Goal: Transaction & Acquisition: Purchase product/service

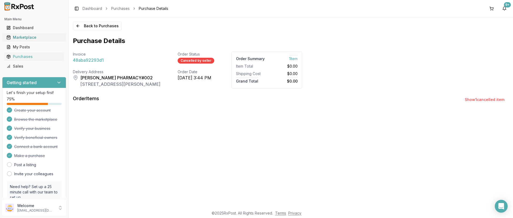
click at [33, 37] on div "Marketplace" at bounding box center [33, 37] width 55 height 5
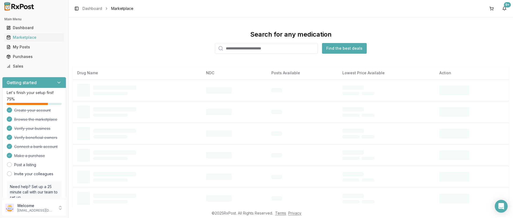
click at [239, 47] on input "search" at bounding box center [266, 48] width 103 height 11
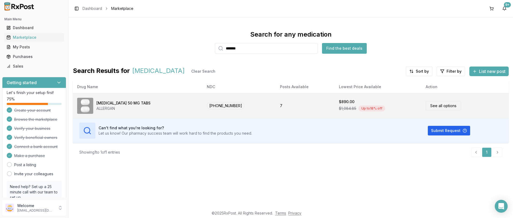
type input "*******"
click at [434, 106] on link "See all options" at bounding box center [442, 105] width 35 height 9
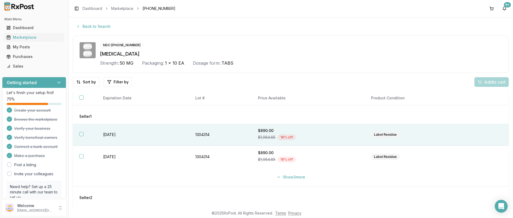
click at [81, 135] on button "button" at bounding box center [81, 134] width 4 height 4
click at [483, 84] on span "Add 1 to cart" at bounding box center [493, 82] width 23 height 6
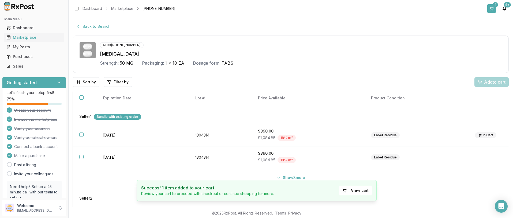
click at [492, 9] on button "1" at bounding box center [491, 8] width 9 height 9
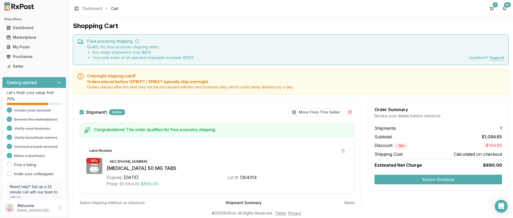
click at [441, 181] on button "Secure Checkout" at bounding box center [437, 180] width 127 height 10
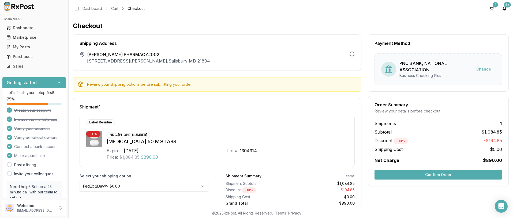
click at [439, 177] on button "Confirm Order" at bounding box center [437, 175] width 127 height 10
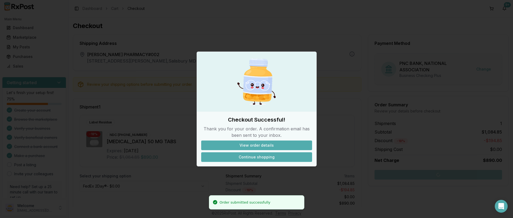
click at [253, 157] on button "Continue shopping" at bounding box center [256, 158] width 111 height 10
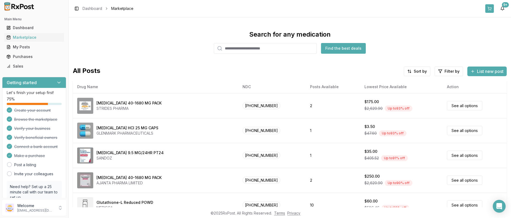
click at [489, 10] on button at bounding box center [489, 8] width 9 height 9
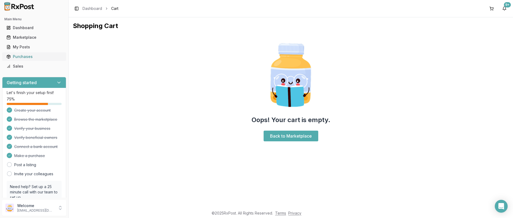
click at [27, 56] on div "Purchases" at bounding box center [33, 56] width 55 height 5
